Goal: Information Seeking & Learning: Learn about a topic

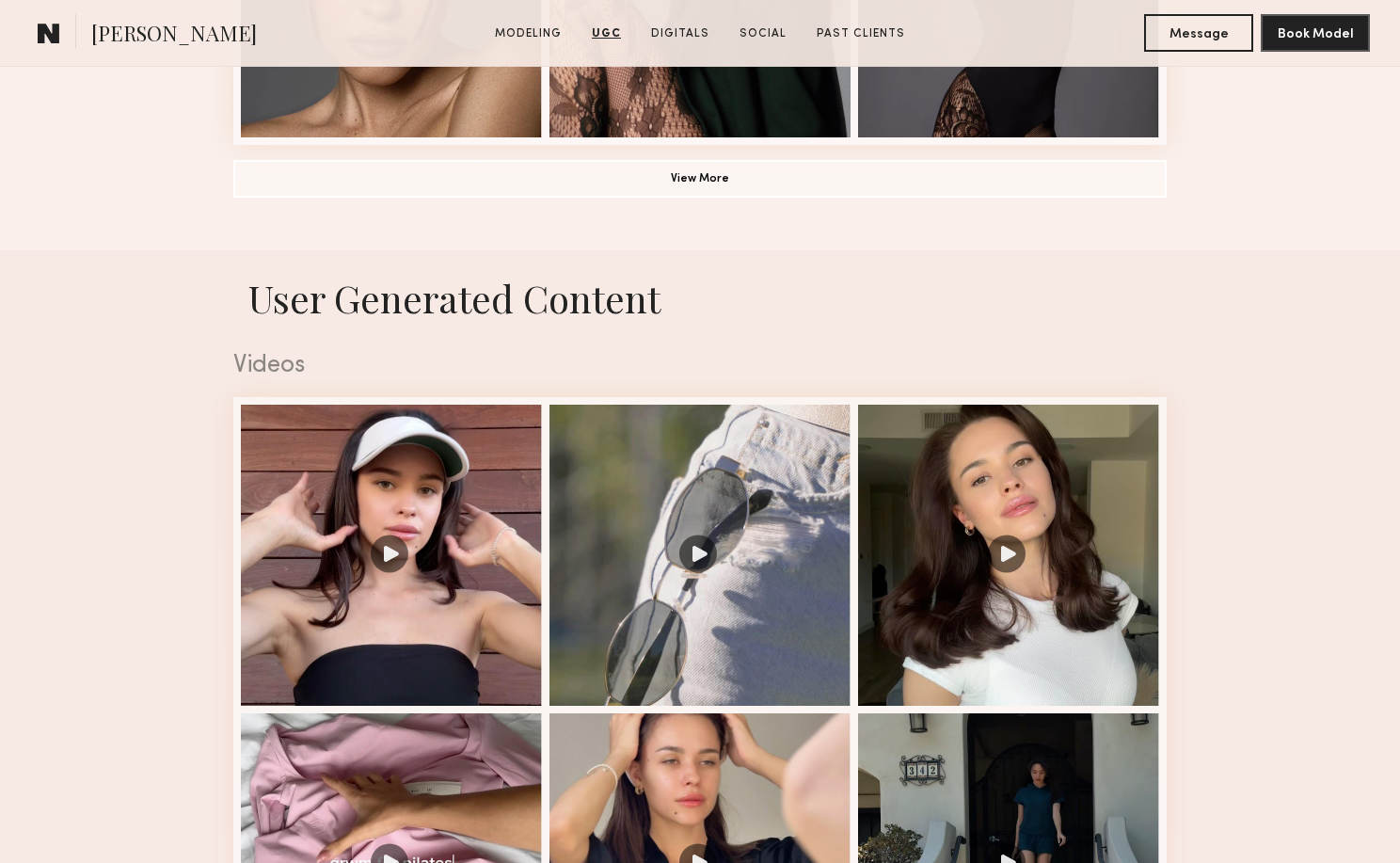
scroll to position [1355, 0]
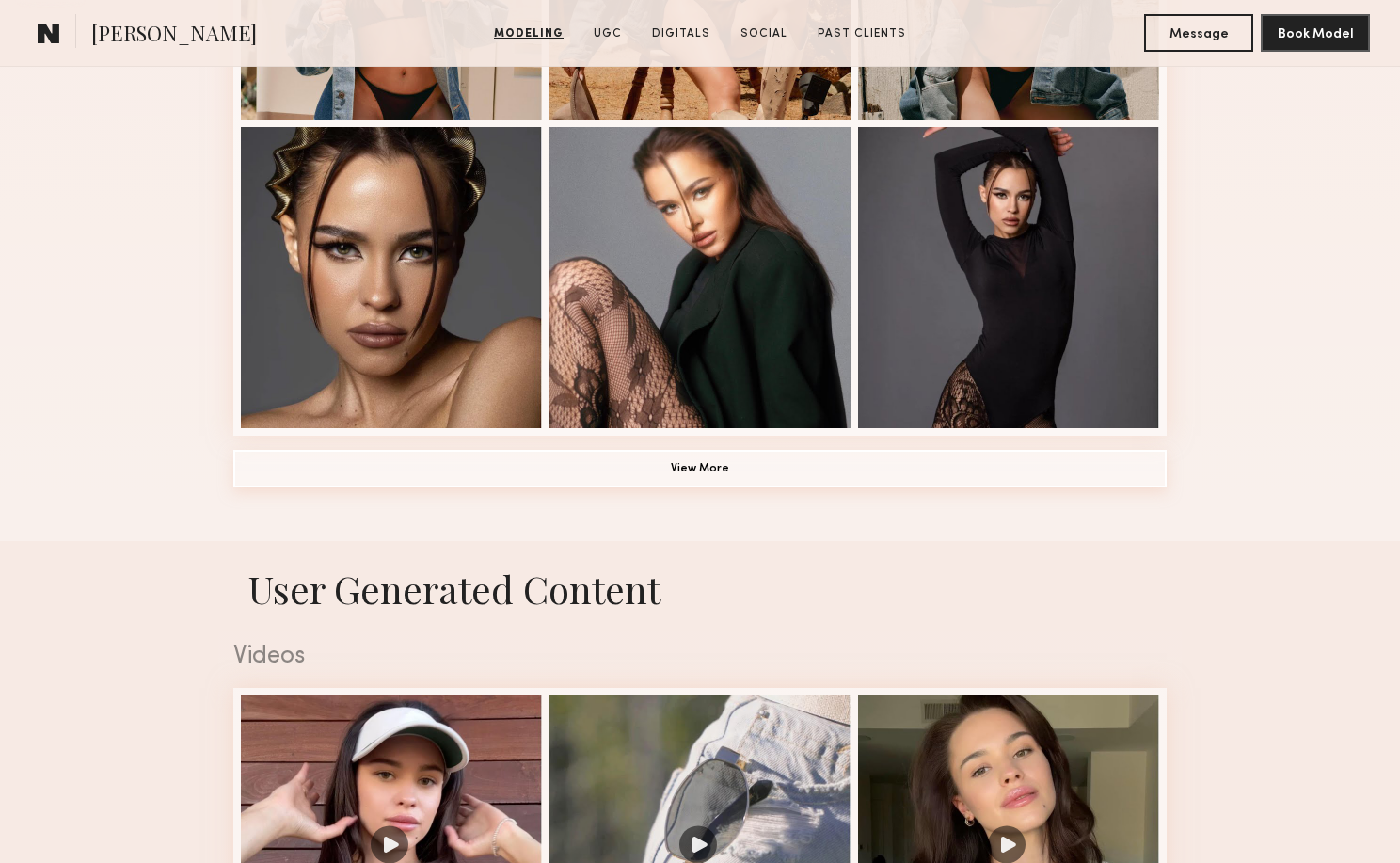
click at [855, 458] on button "View More" at bounding box center [700, 469] width 934 height 38
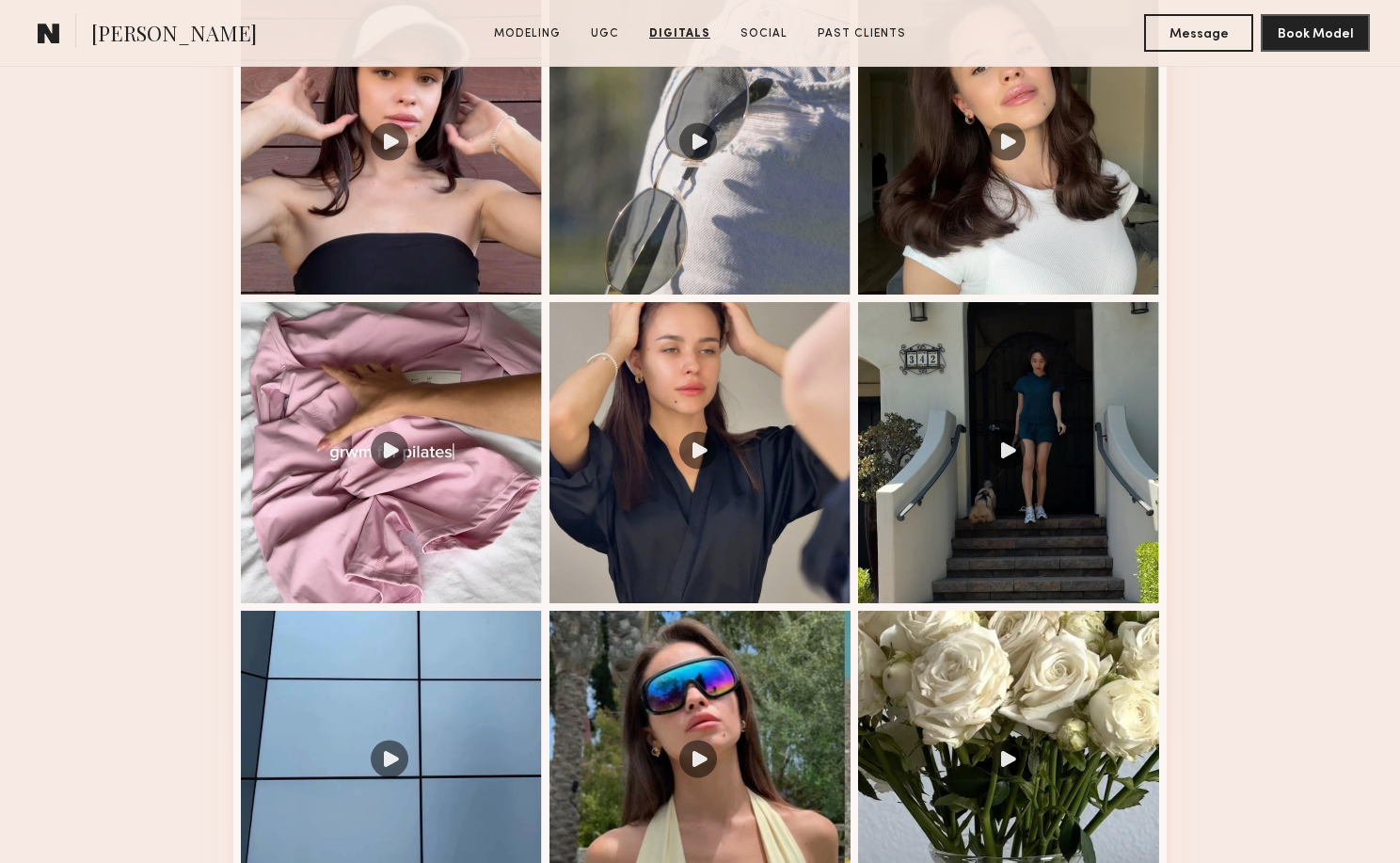
scroll to position [3103, 0]
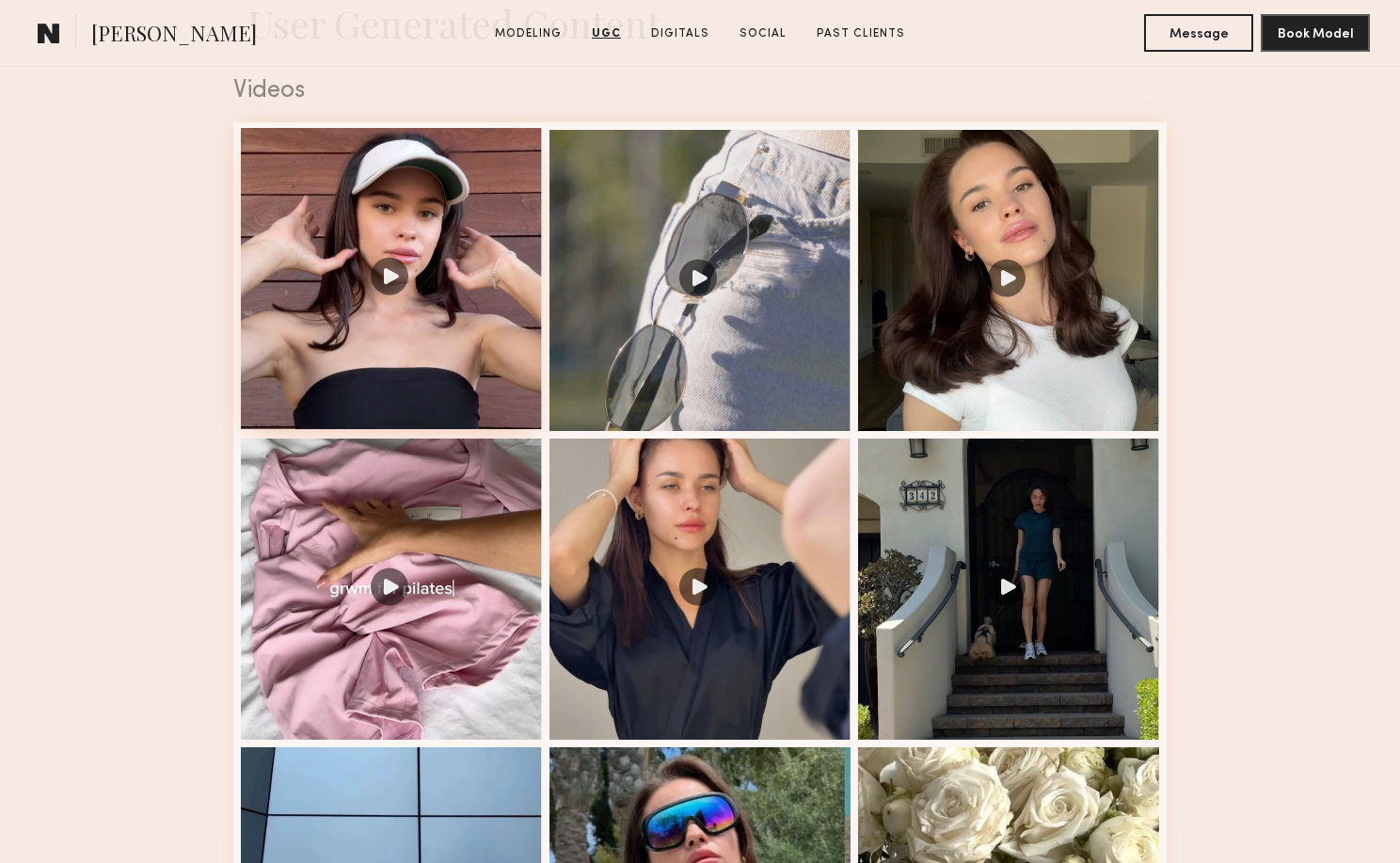
click at [461, 281] on div at bounding box center [390, 278] width 301 height 301
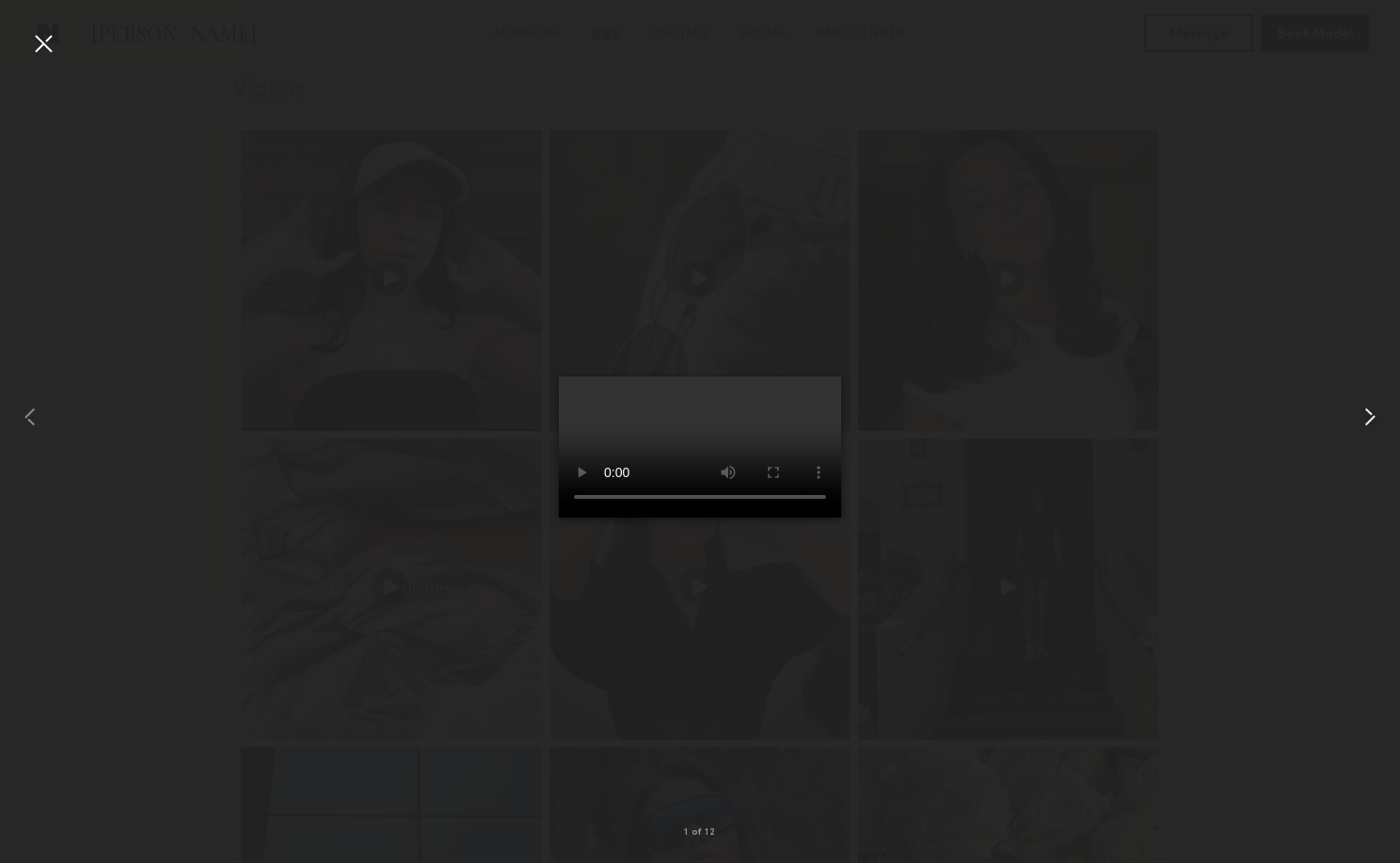
click at [1364, 415] on common-icon at bounding box center [1369, 417] width 30 height 30
click at [1368, 412] on common-icon at bounding box center [1369, 417] width 30 height 30
click at [1169, 371] on div at bounding box center [700, 416] width 1400 height 772
click at [1155, 247] on div at bounding box center [700, 416] width 1400 height 772
click at [47, 54] on div at bounding box center [43, 43] width 30 height 30
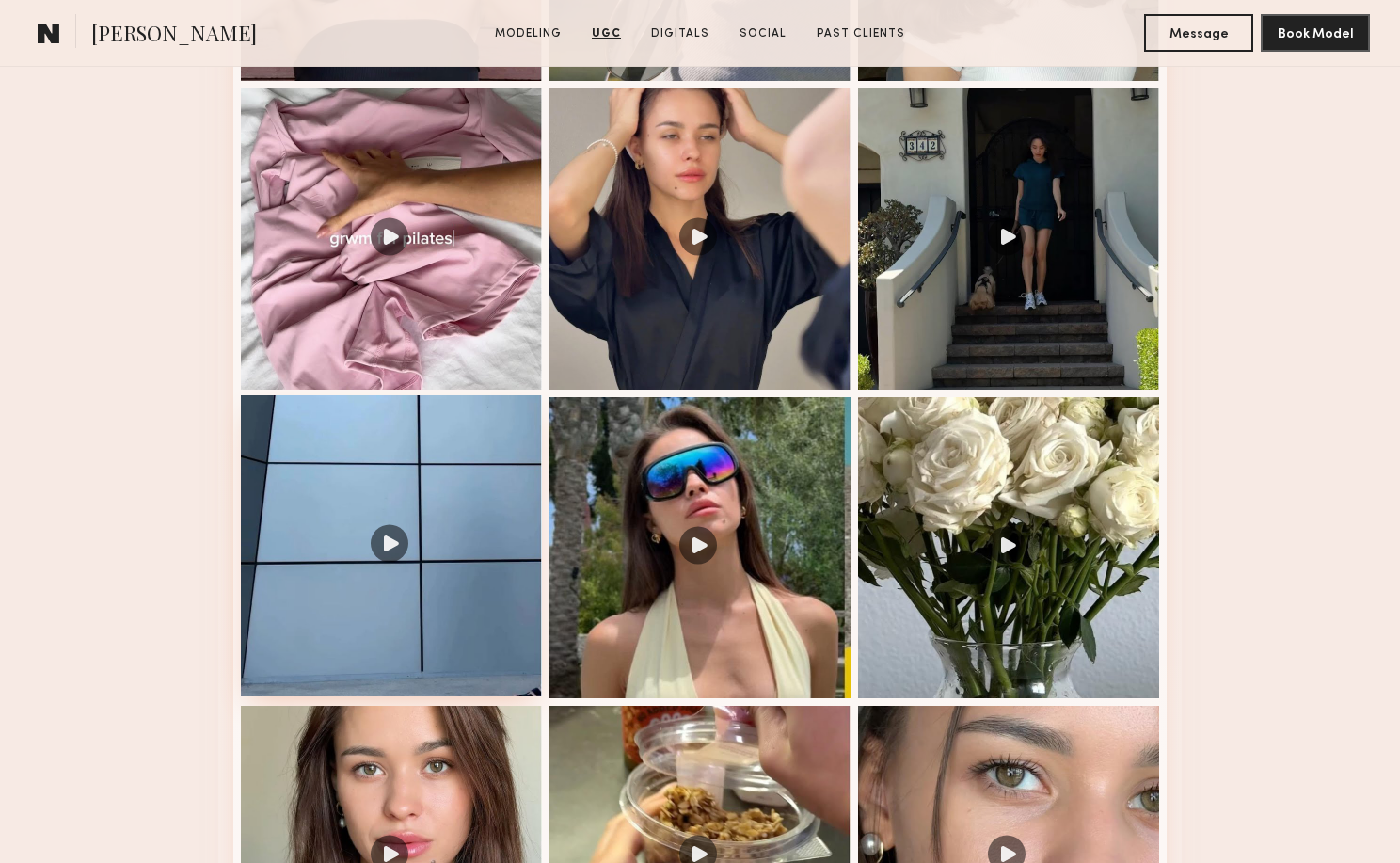
scroll to position [3790, 0]
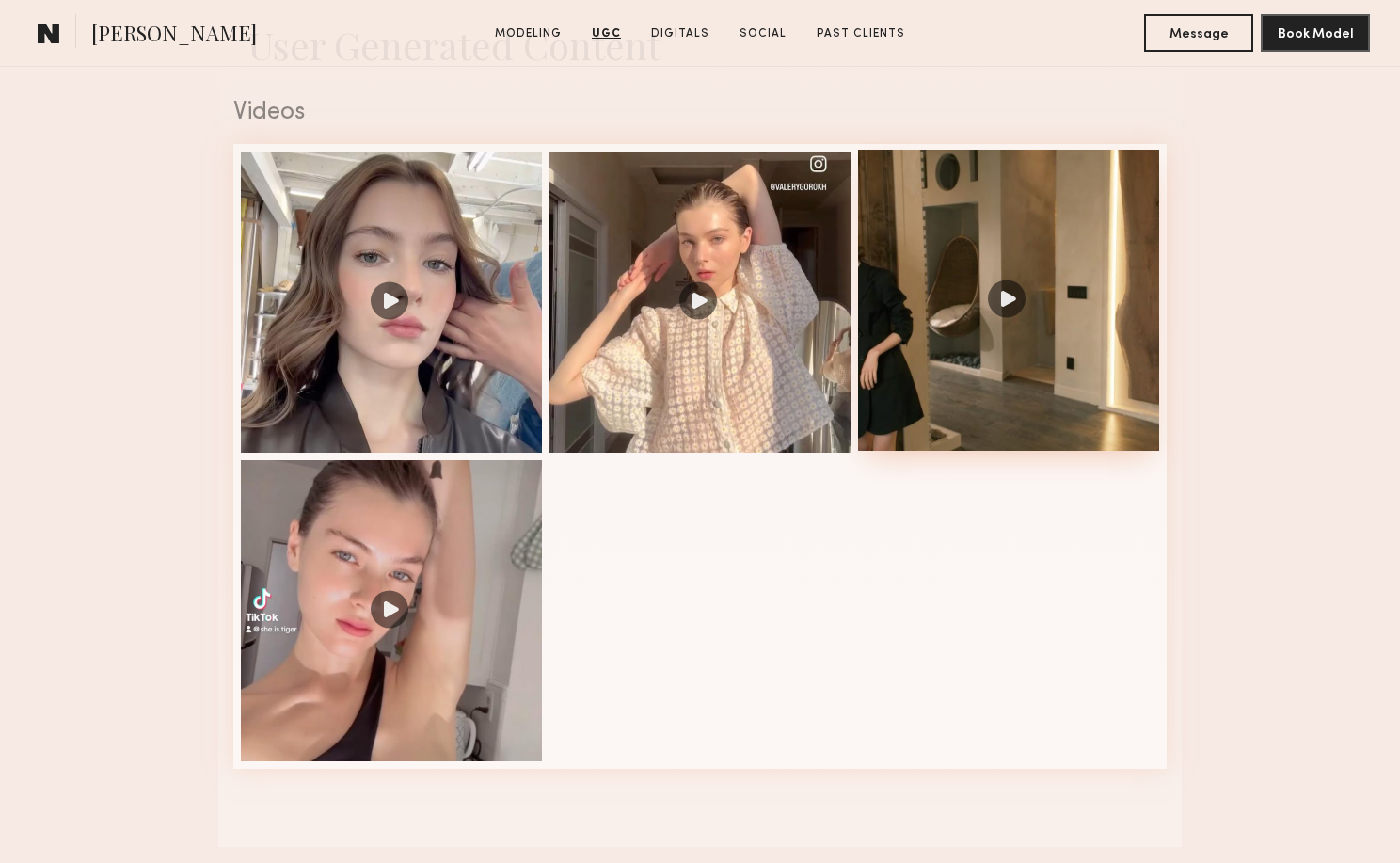
scroll to position [1808, 0]
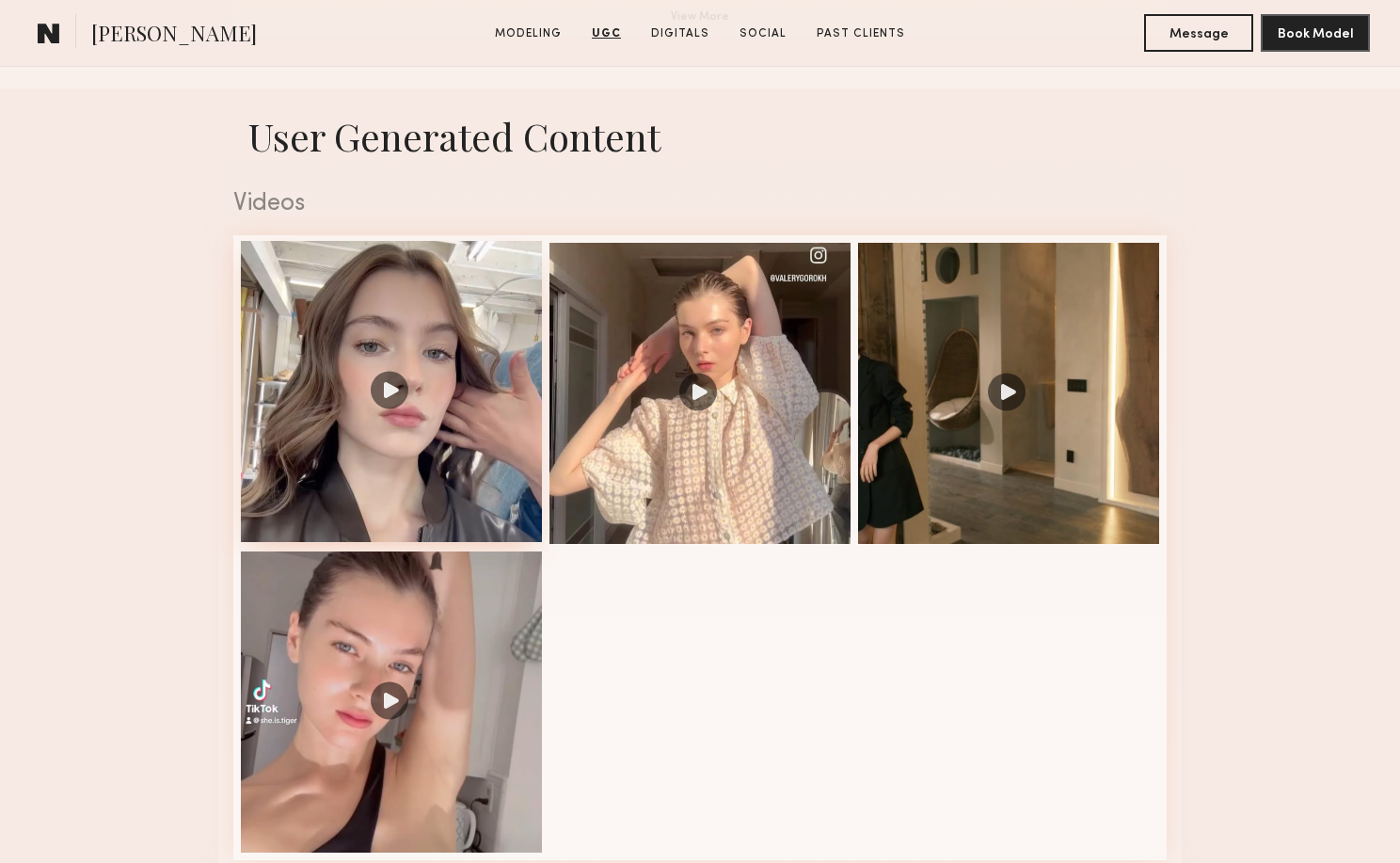
click at [477, 341] on div at bounding box center [390, 391] width 301 height 301
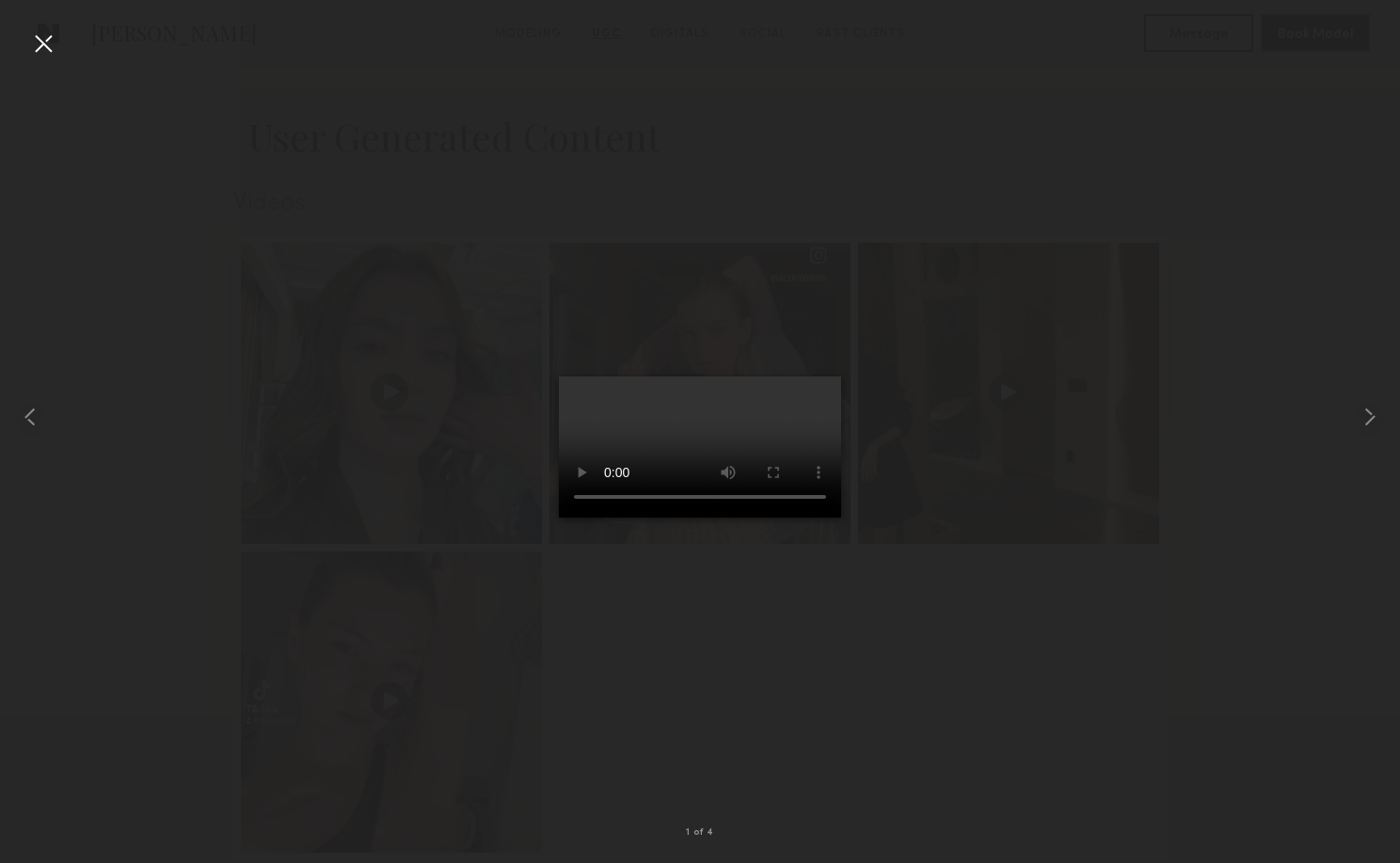
click at [1281, 416] on div at bounding box center [700, 416] width 1400 height 772
click at [1375, 412] on common-icon at bounding box center [1369, 417] width 30 height 30
click at [1370, 421] on common-icon at bounding box center [1369, 417] width 30 height 30
click at [1372, 421] on common-icon at bounding box center [1369, 417] width 30 height 30
click at [1236, 229] on div at bounding box center [700, 416] width 1400 height 772
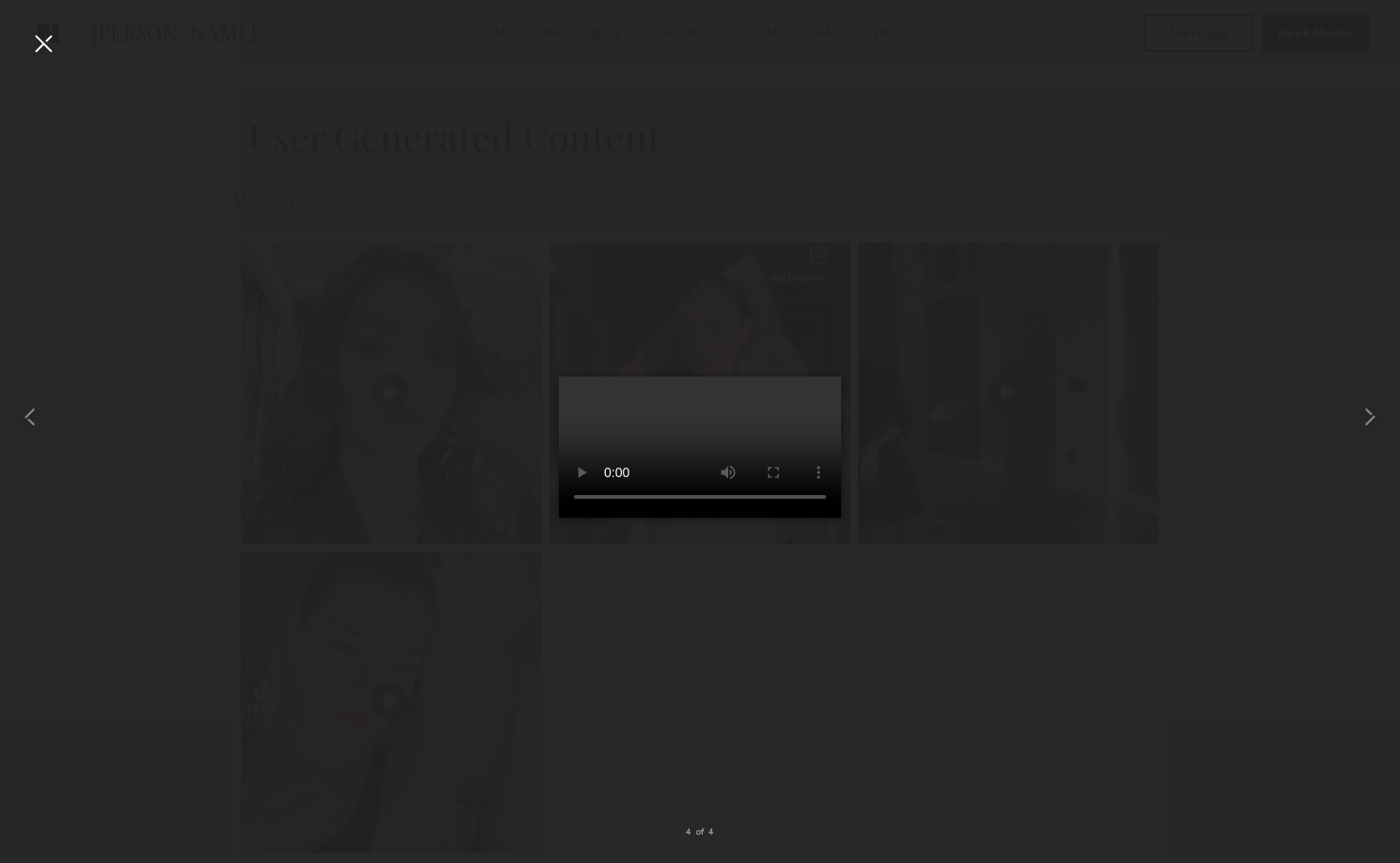
click at [58, 42] on div at bounding box center [700, 416] width 1400 height 772
click at [43, 42] on div at bounding box center [43, 43] width 30 height 30
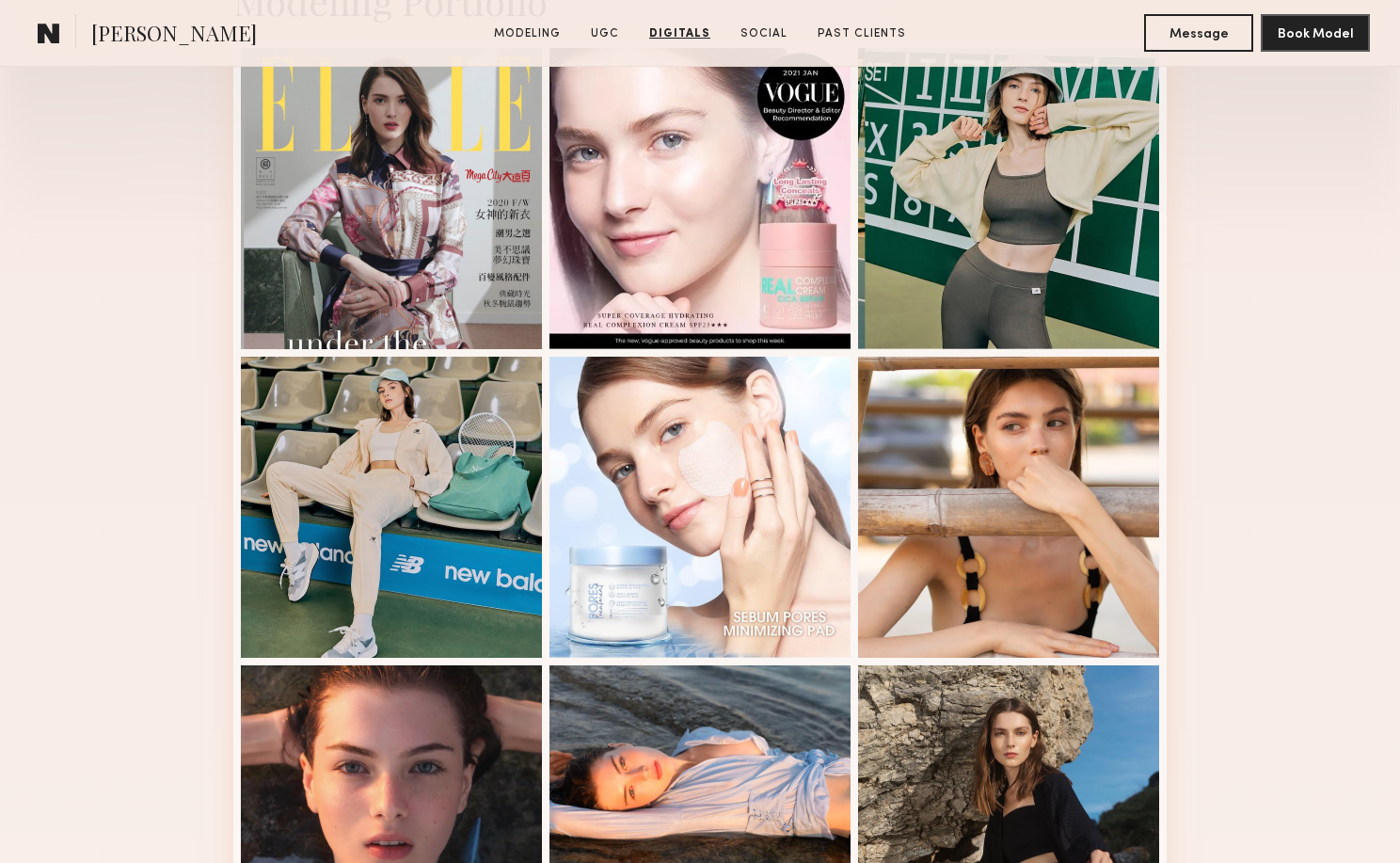
scroll to position [329, 0]
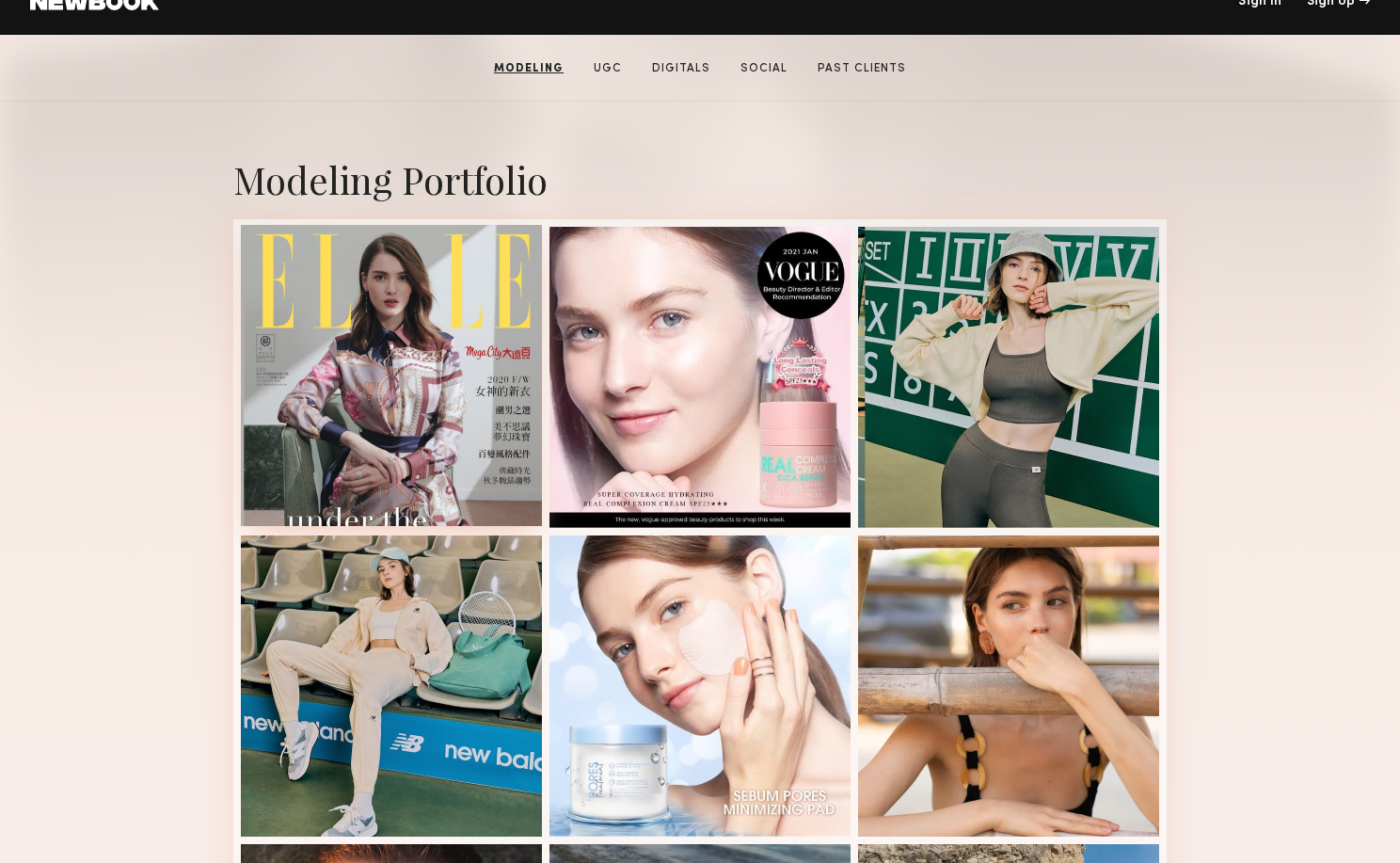
click at [451, 340] on div at bounding box center [390, 375] width 301 height 301
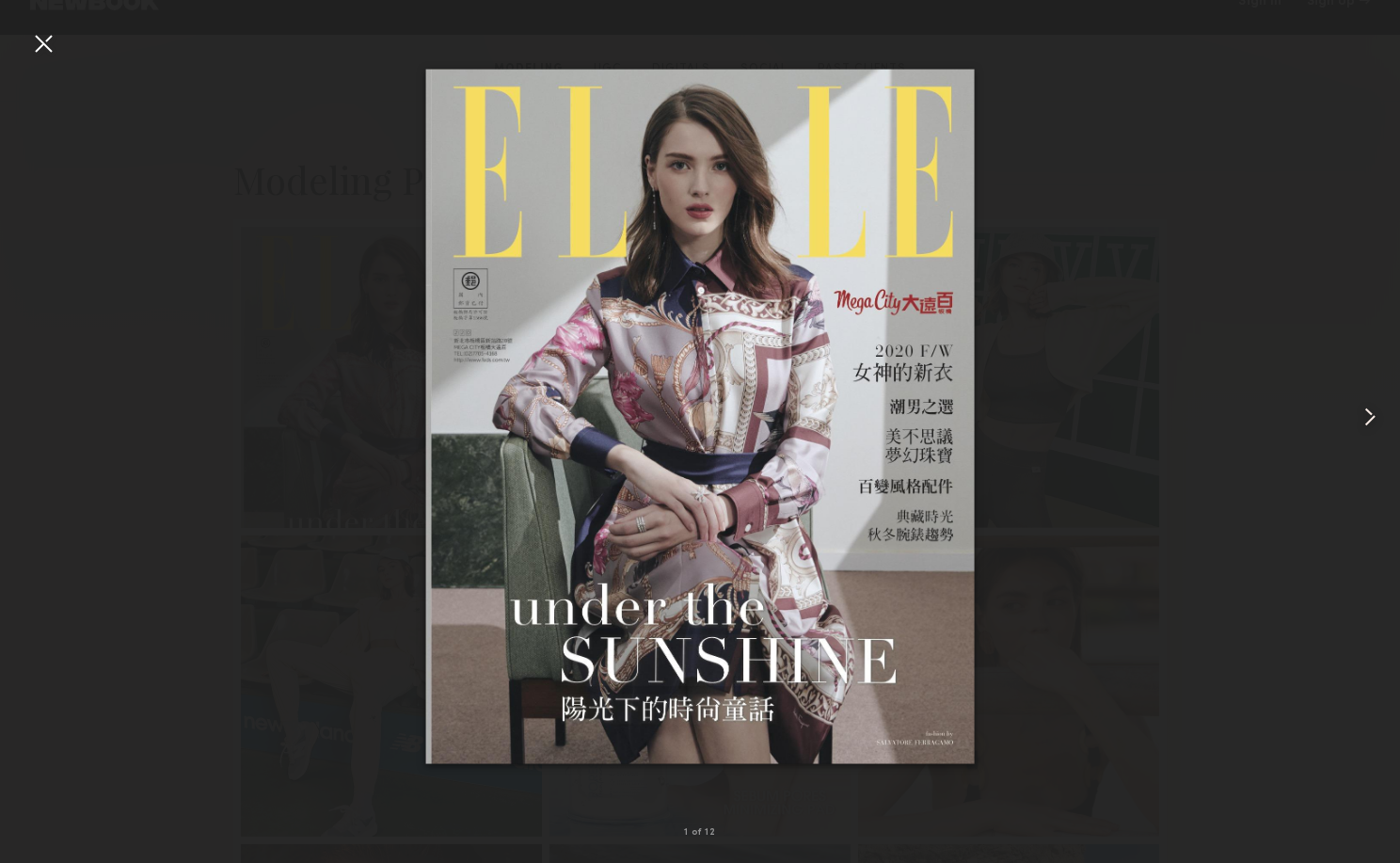
click at [1370, 417] on common-icon at bounding box center [1369, 417] width 30 height 30
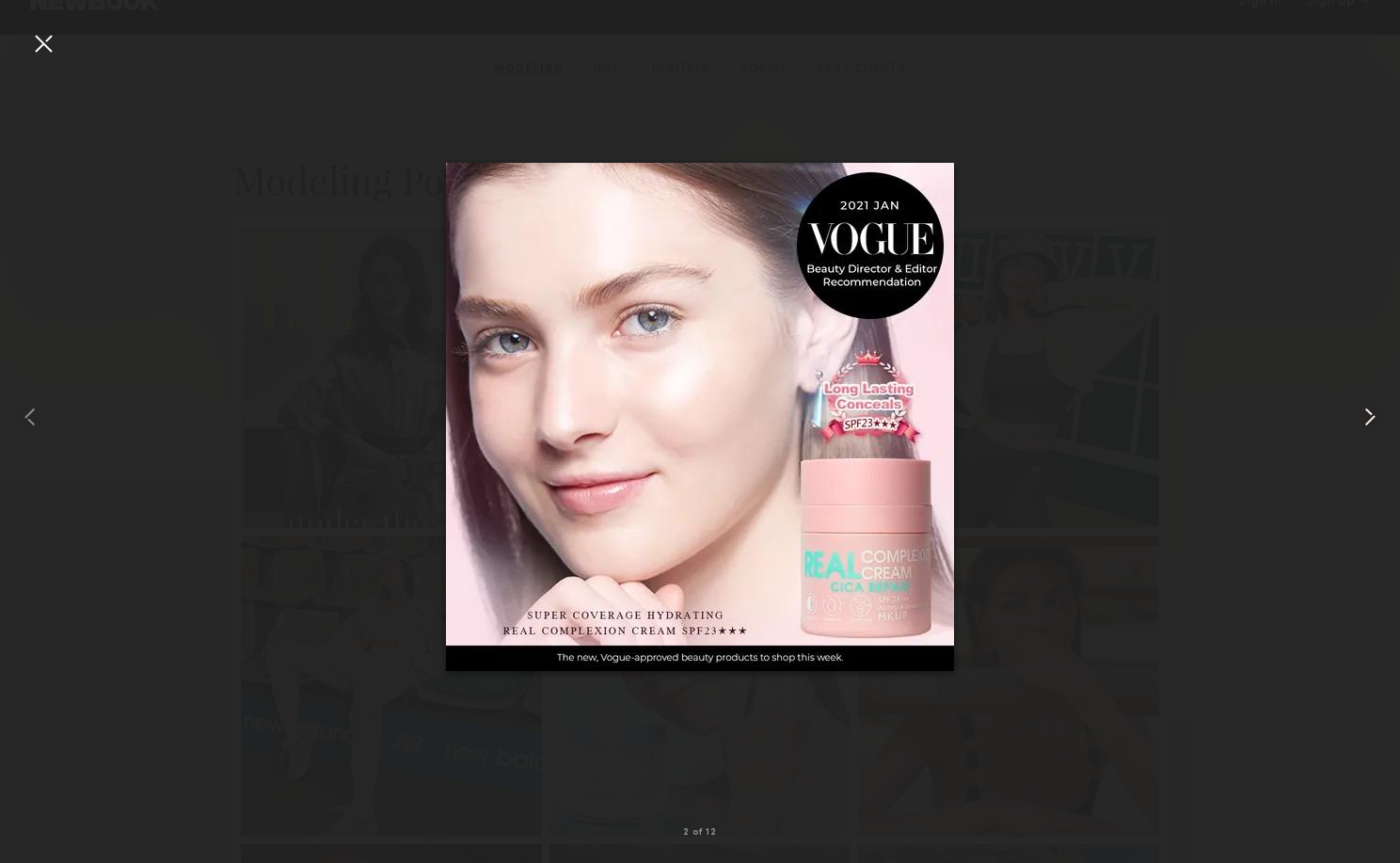
click at [1370, 417] on common-icon at bounding box center [1369, 417] width 30 height 30
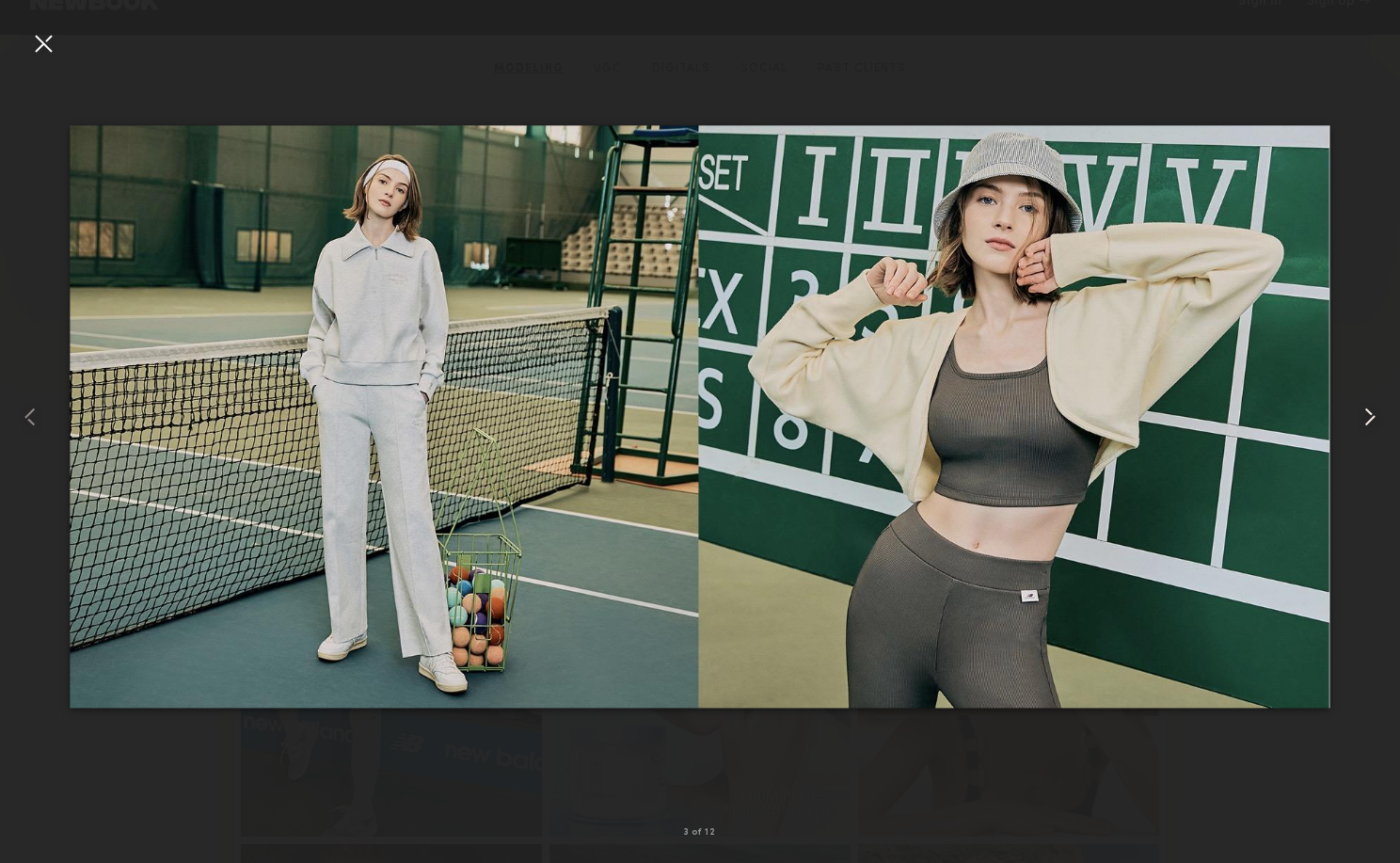
click at [1369, 417] on common-icon at bounding box center [1369, 417] width 30 height 30
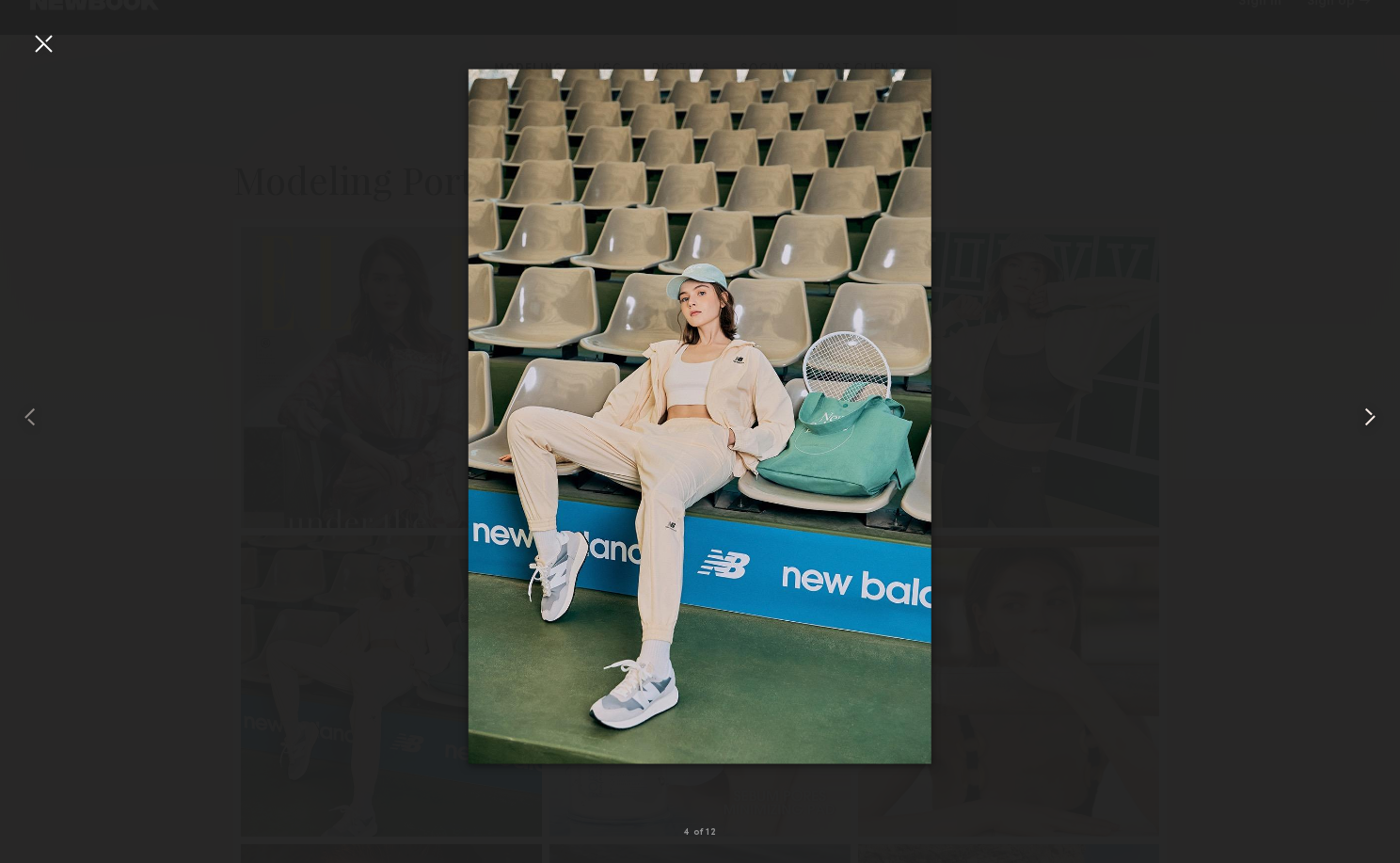
click at [1369, 417] on common-icon at bounding box center [1369, 417] width 30 height 30
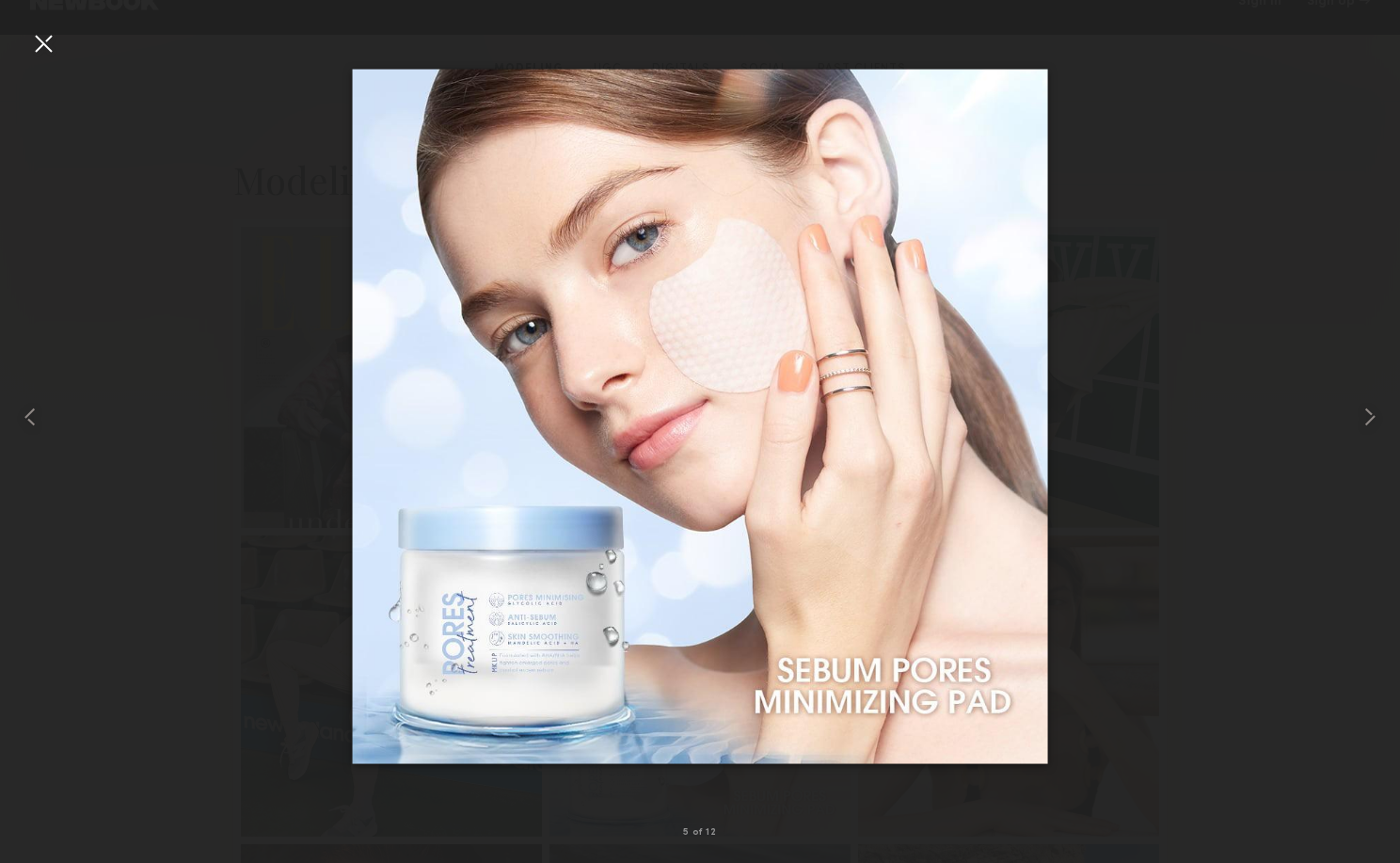
click at [1255, 357] on div at bounding box center [700, 416] width 1400 height 772
click at [43, 43] on div at bounding box center [43, 43] width 30 height 30
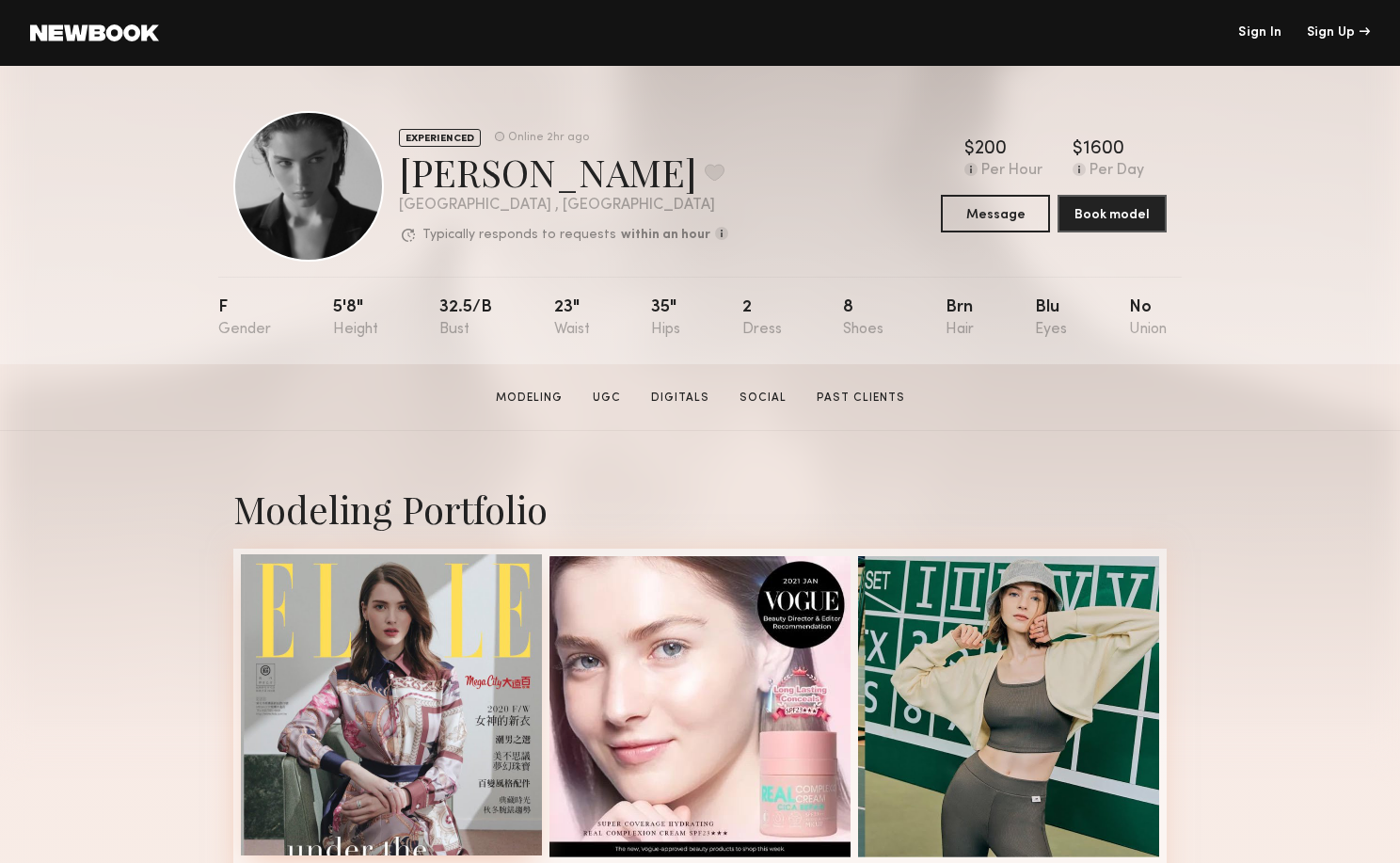
scroll to position [0, 0]
click at [758, 401] on link "Social" at bounding box center [763, 397] width 62 height 17
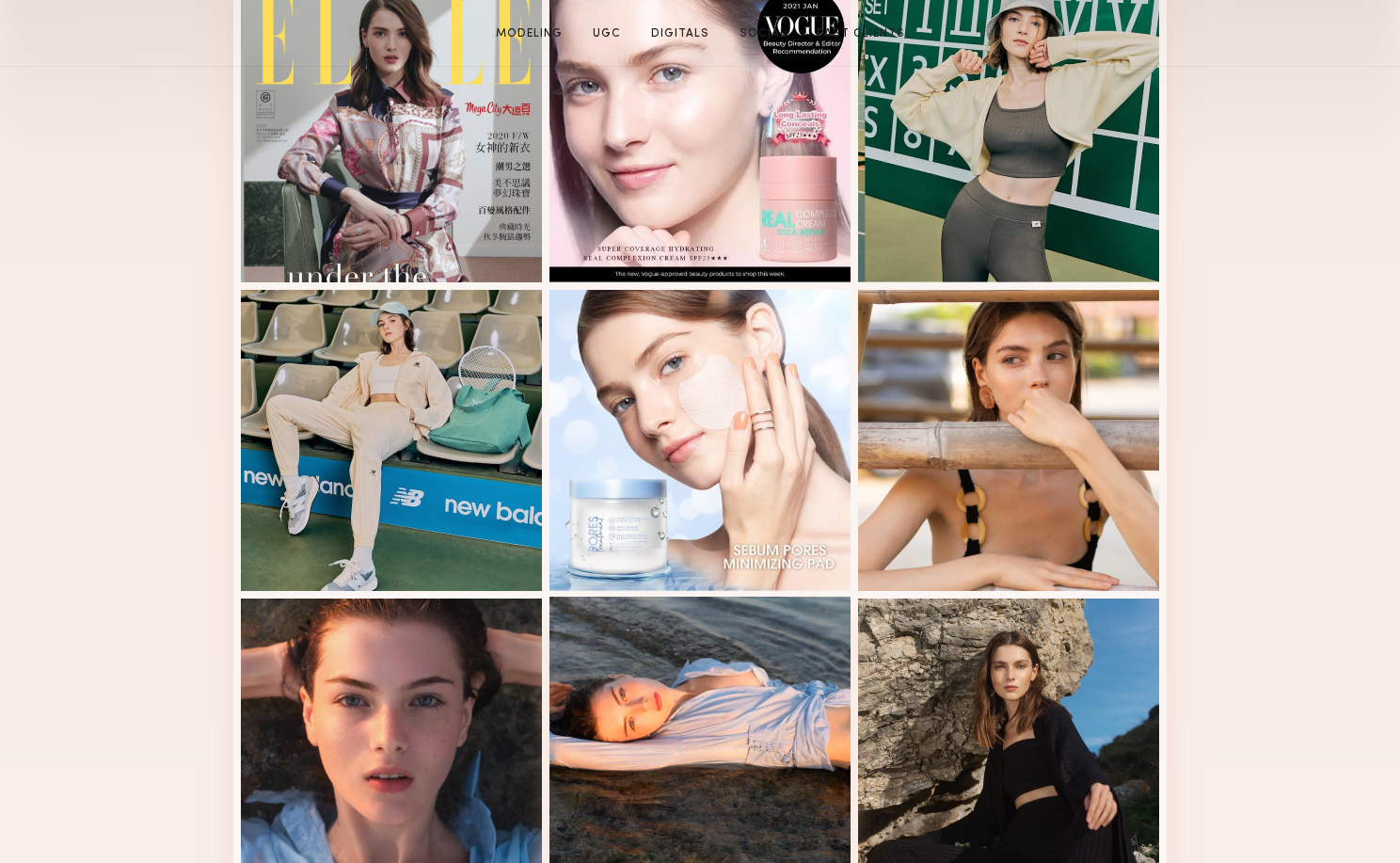
scroll to position [619, 0]
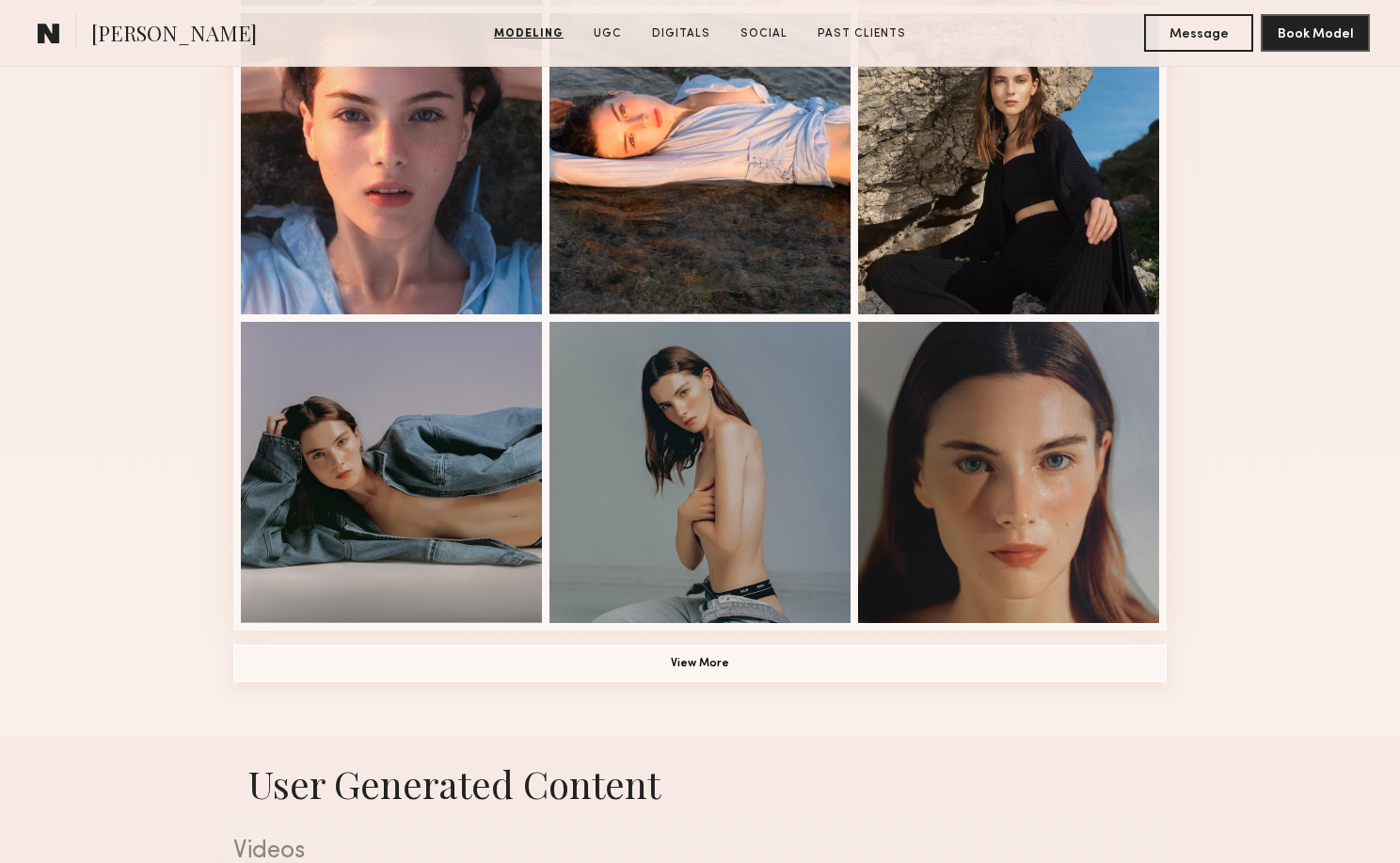
click at [761, 657] on button "View More" at bounding box center [700, 663] width 934 height 38
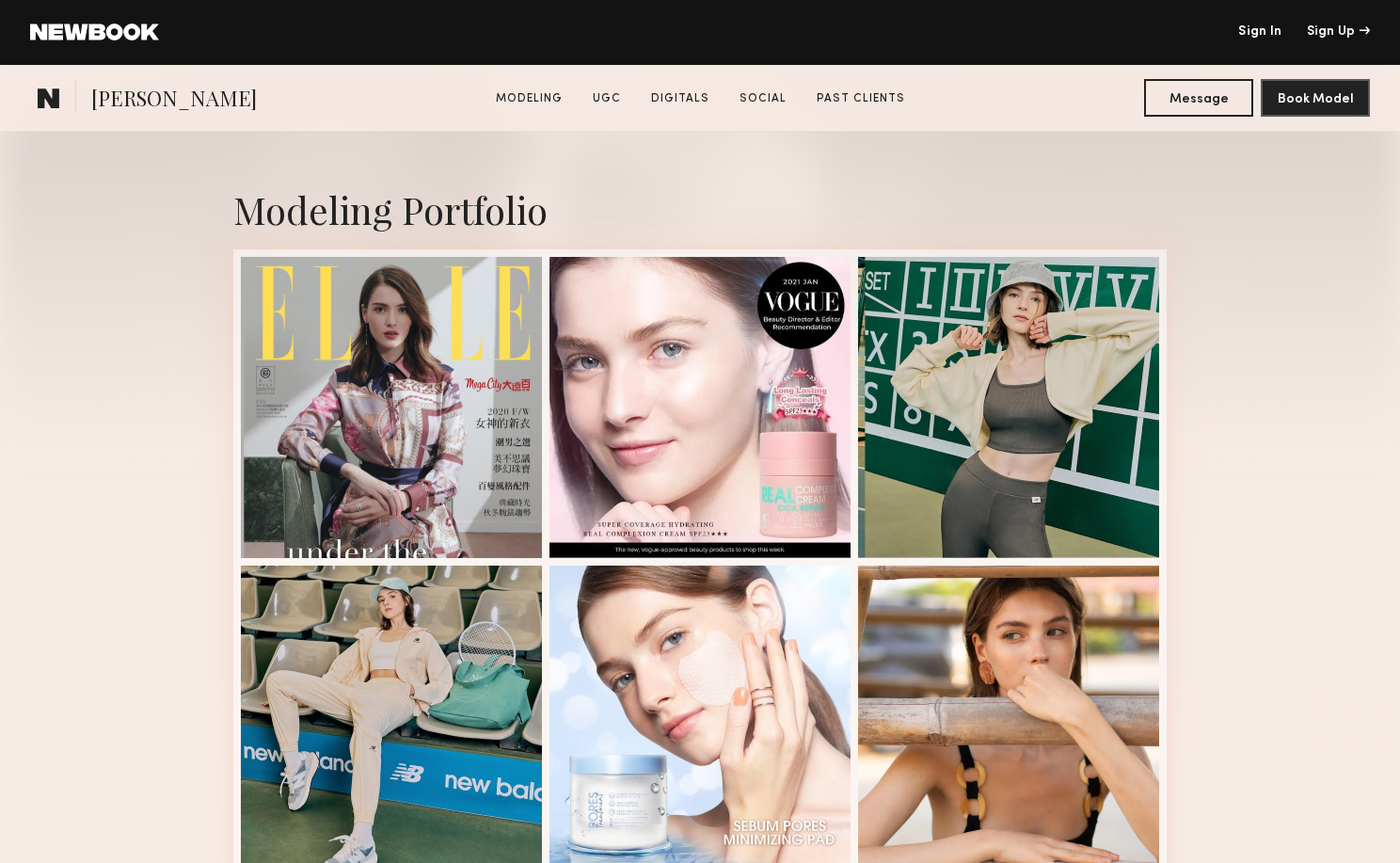
scroll to position [515, 0]
